Goal: Task Accomplishment & Management: Manage account settings

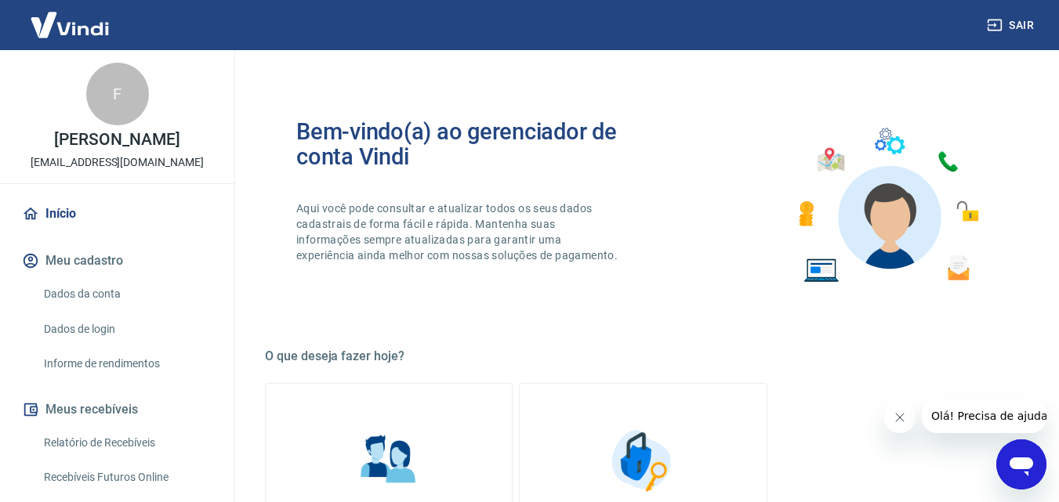
scroll to position [316, 0]
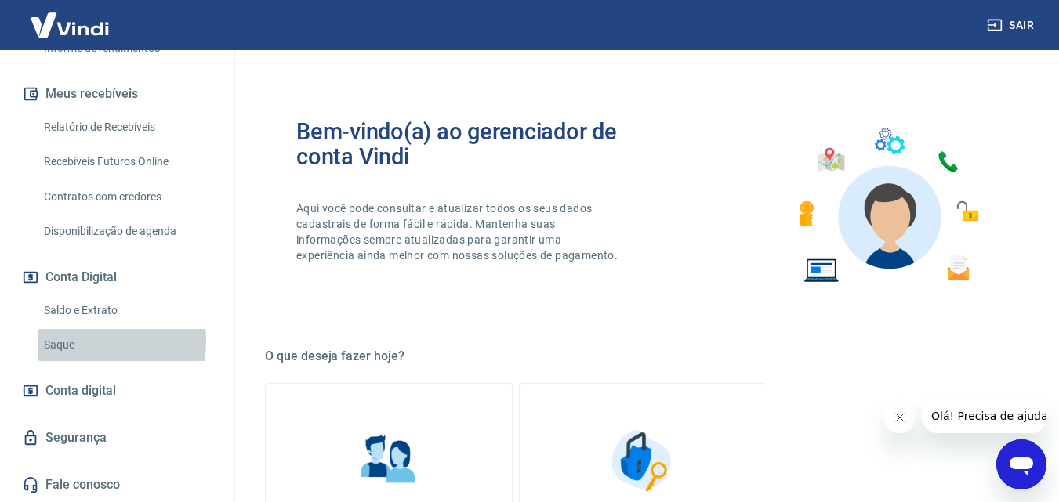
click at [71, 341] on link "Saque" at bounding box center [127, 345] width 178 height 32
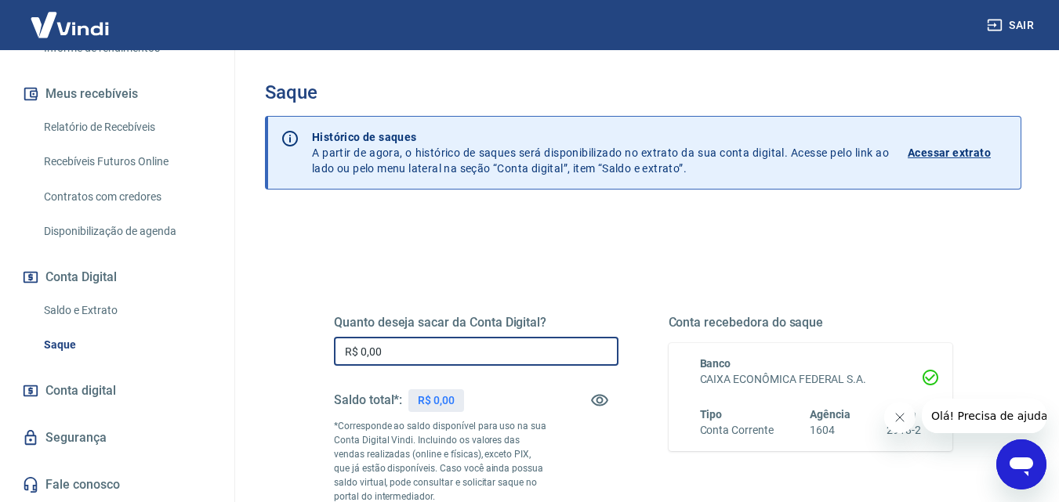
click at [397, 359] on input "R$ 0,00" at bounding box center [476, 351] width 284 height 29
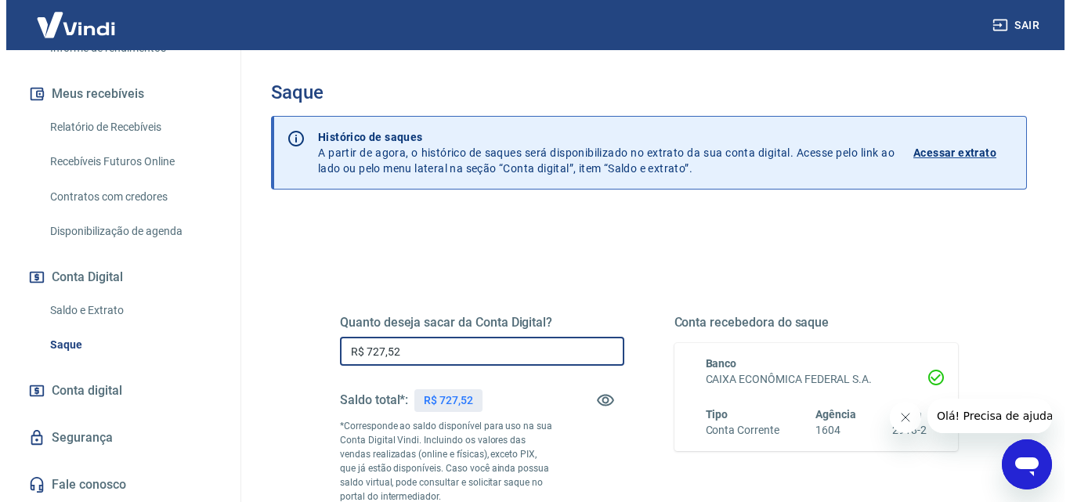
scroll to position [157, 0]
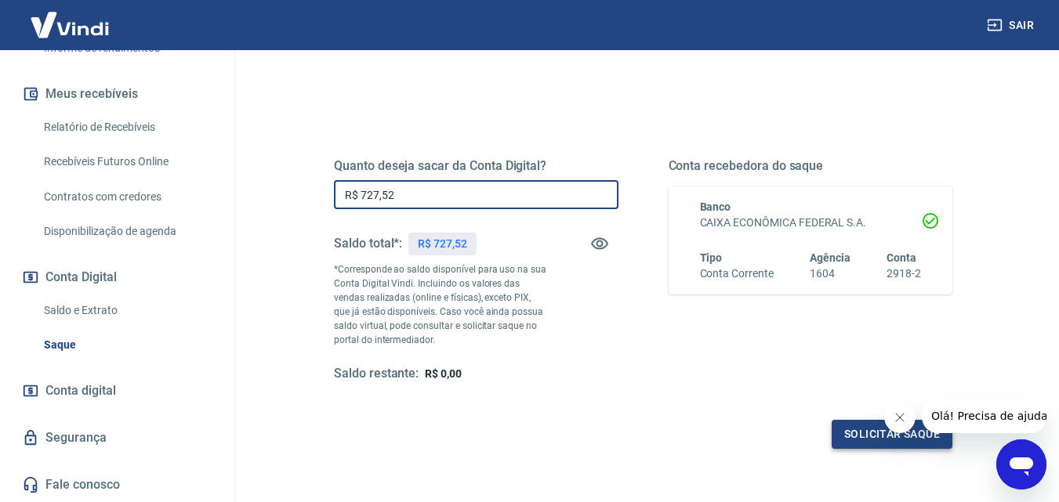
type input "R$ 727,52"
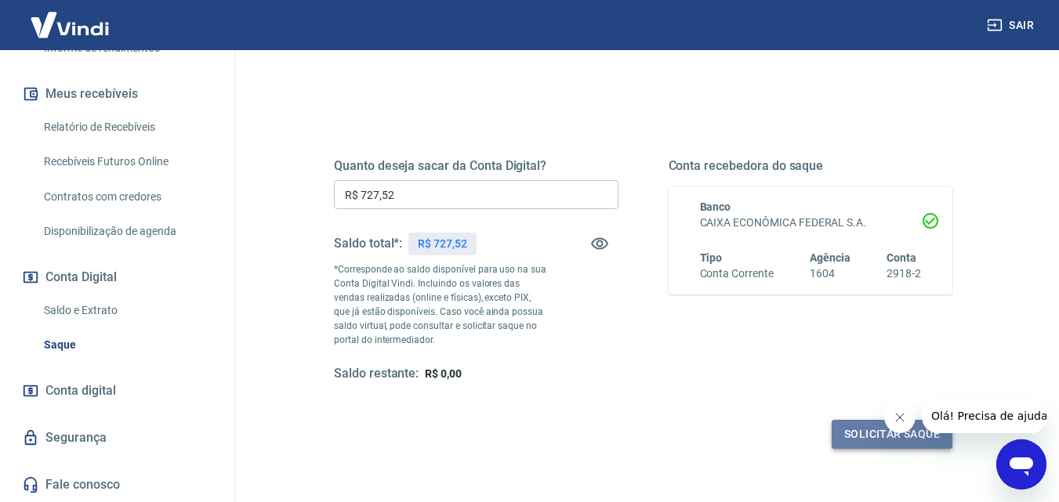
click at [856, 434] on button "Solicitar saque" at bounding box center [891, 434] width 121 height 29
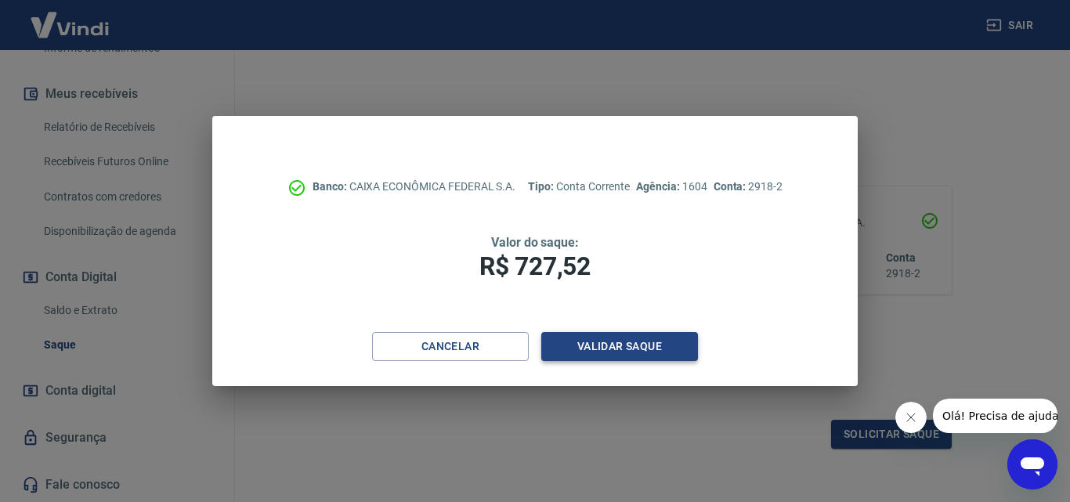
click at [650, 353] on button "Validar saque" at bounding box center [620, 346] width 157 height 29
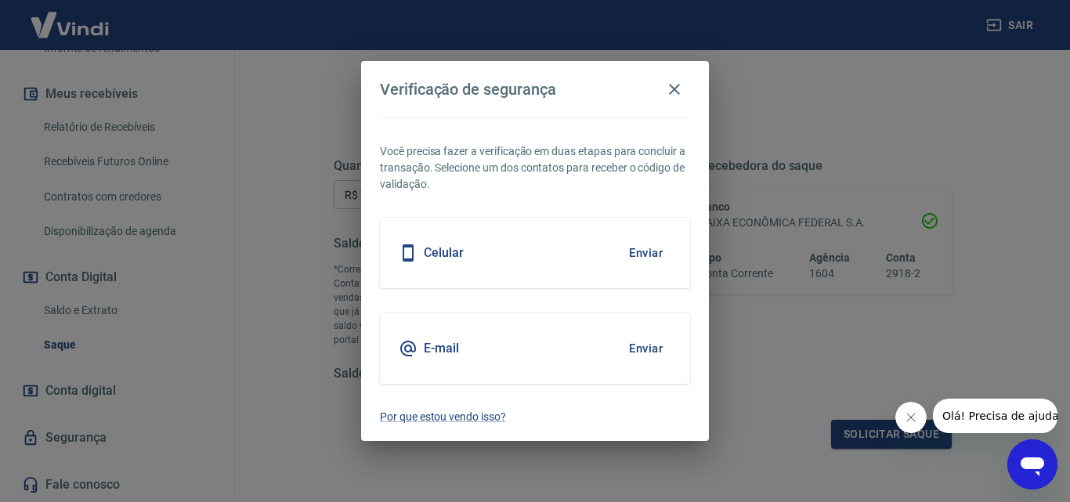
click at [638, 247] on button "Enviar" at bounding box center [646, 253] width 51 height 33
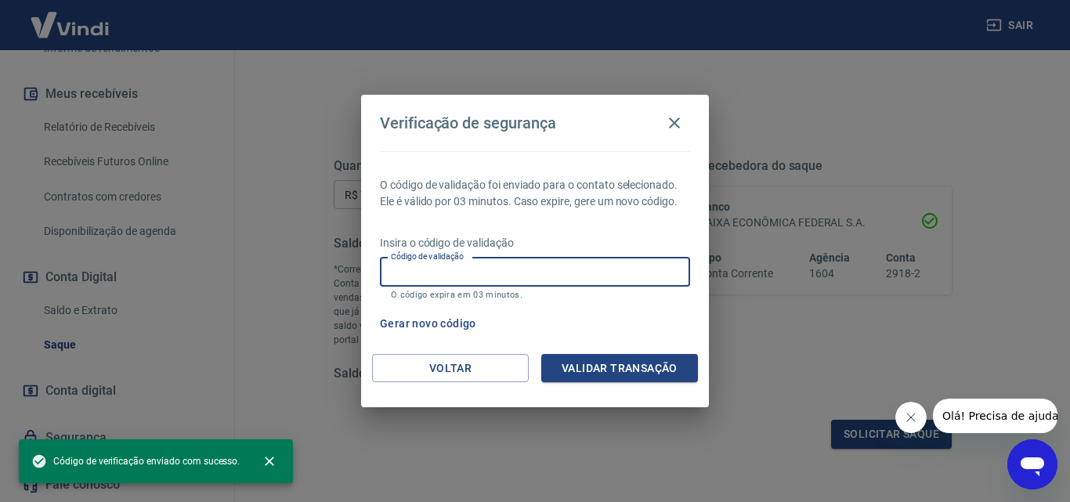
click at [449, 265] on div "Código de validação Código de validação O código expira em 03 minutos." at bounding box center [535, 279] width 310 height 42
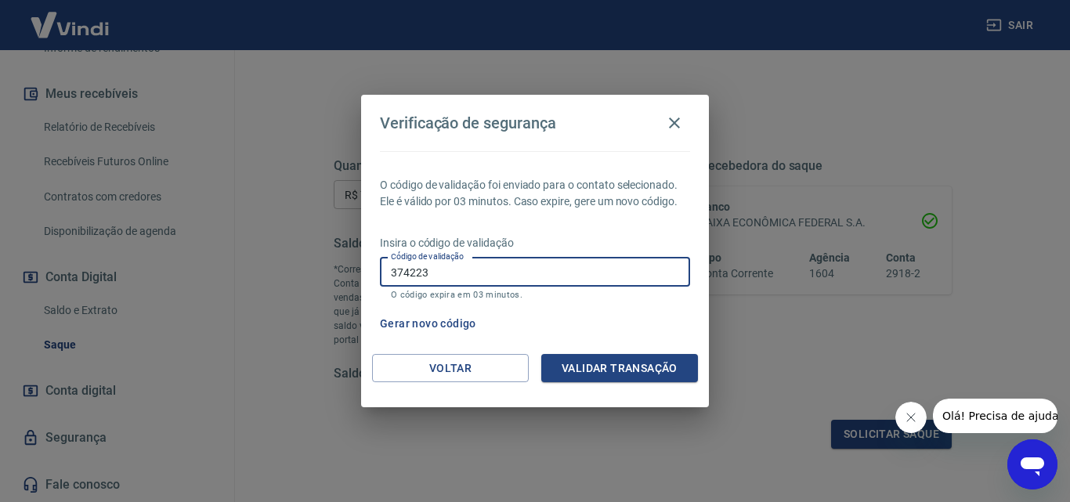
type input "374223"
click at [622, 358] on button "Validar transação" at bounding box center [620, 368] width 157 height 29
